Goal: Transaction & Acquisition: Download file/media

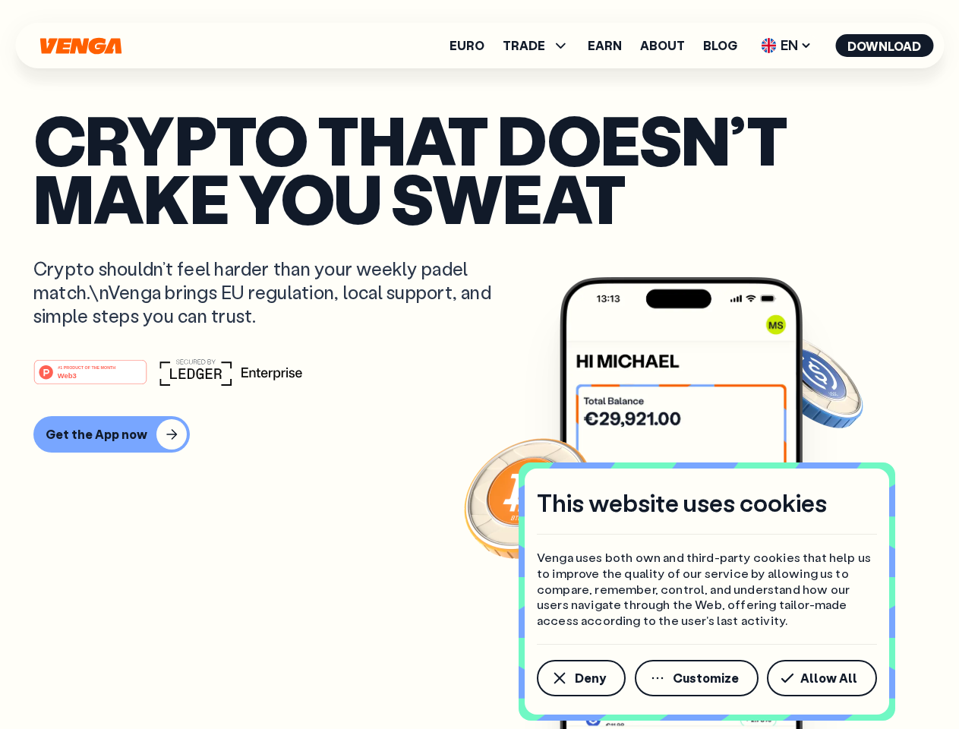
click at [479, 365] on div "#1 PRODUCT OF THE MONTH Web3" at bounding box center [479, 372] width 893 height 27
click at [580, 678] on span "Deny" at bounding box center [590, 678] width 31 height 12
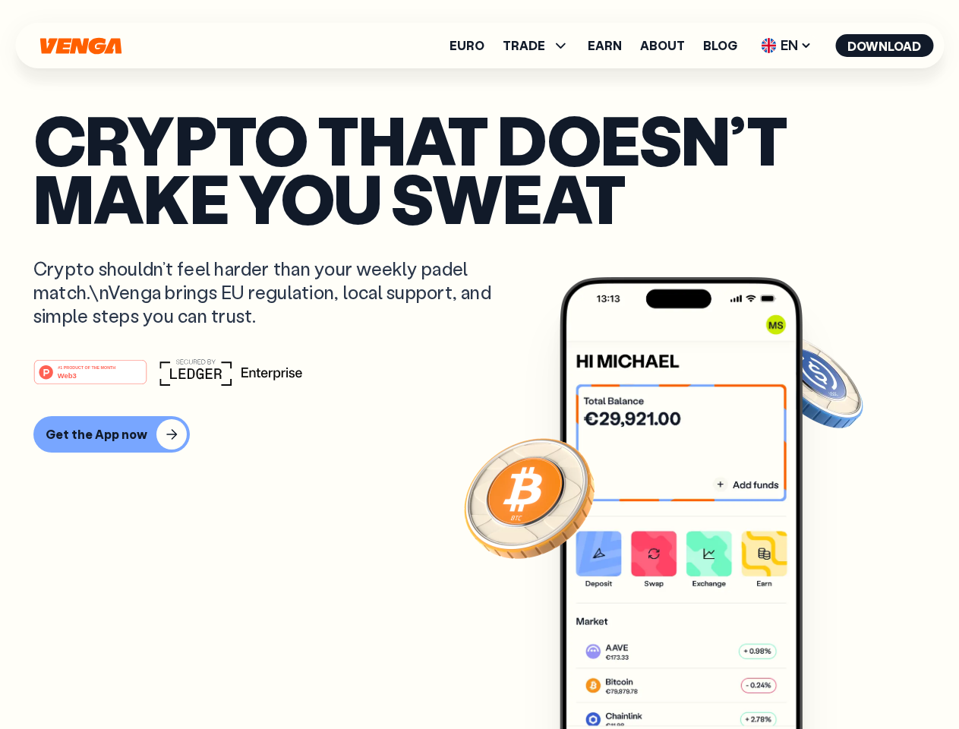
click at [698, 678] on img at bounding box center [681, 531] width 243 height 509
click at [825, 678] on article "Crypto that doesn’t make you sweat Crypto shouldn’t feel harder than your weekl…" at bounding box center [479, 395] width 893 height 570
click at [541, 46] on span "TRADE" at bounding box center [524, 46] width 43 height 12
click at [787, 46] on span "EN" at bounding box center [787, 45] width 62 height 24
click at [885, 46] on button "Download" at bounding box center [885, 45] width 98 height 23
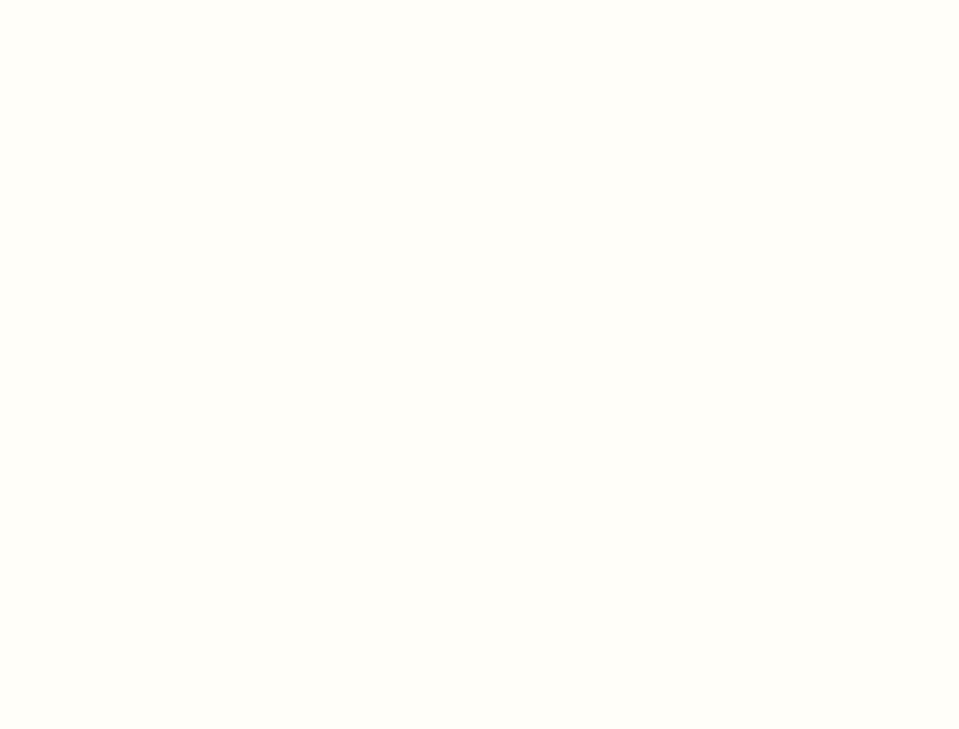
click at [109, 0] on html "This website uses cookies Venga uses both own and third-party cookies that help…" at bounding box center [479, 0] width 959 height 0
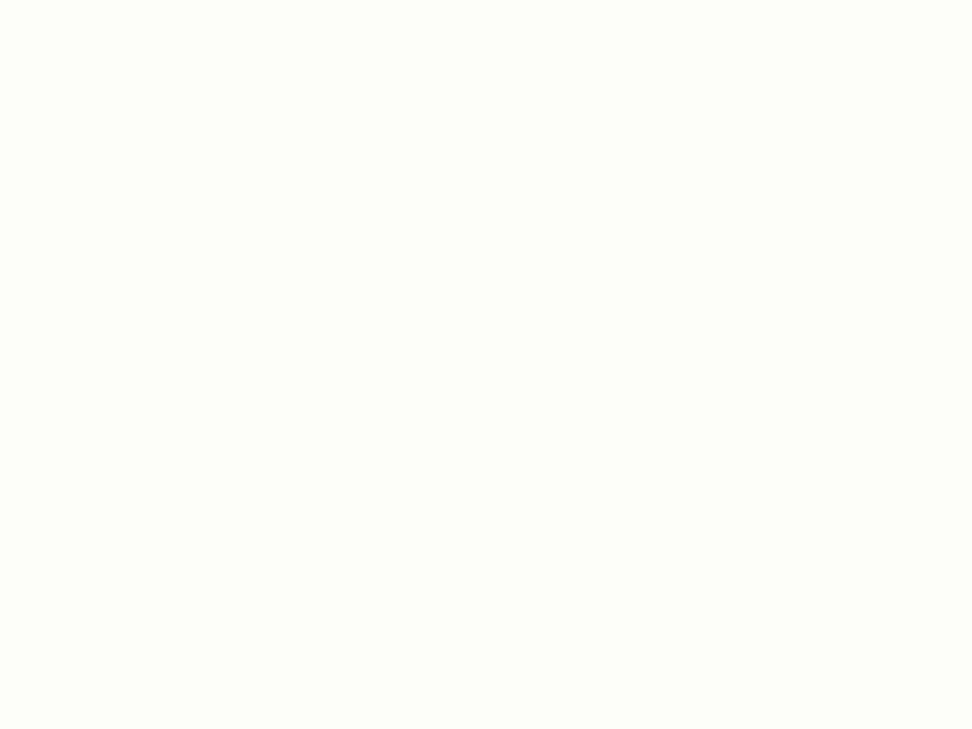
click at [93, 0] on html "This website uses cookies Venga uses both own and third-party cookies that help…" at bounding box center [486, 0] width 972 height 0
